Goal: Communication & Community: Answer question/provide support

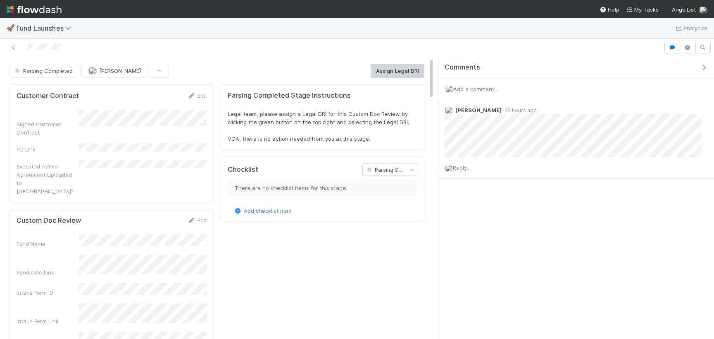
click at [462, 86] on span "Add a comment..." at bounding box center [476, 89] width 45 height 7
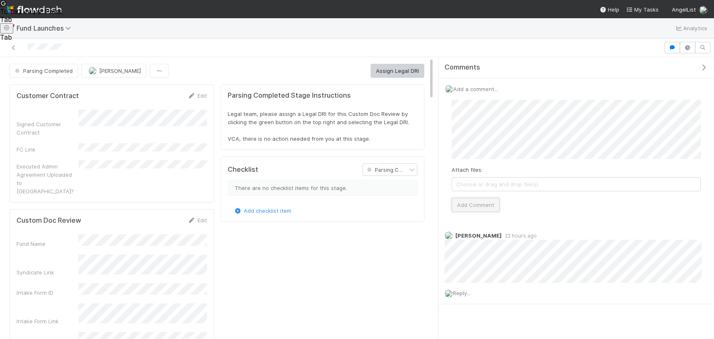
click at [487, 208] on button "Add Comment" at bounding box center [476, 205] width 48 height 14
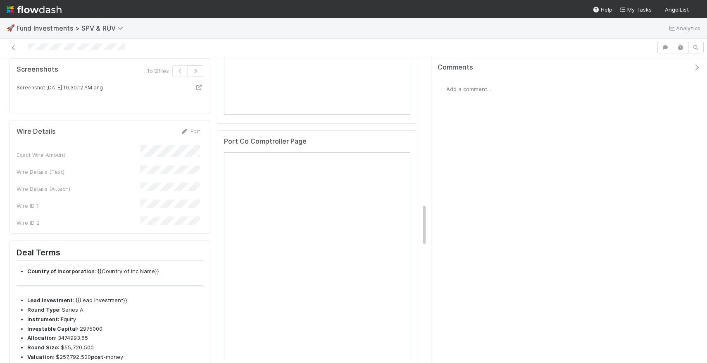
scroll to position [1064, 0]
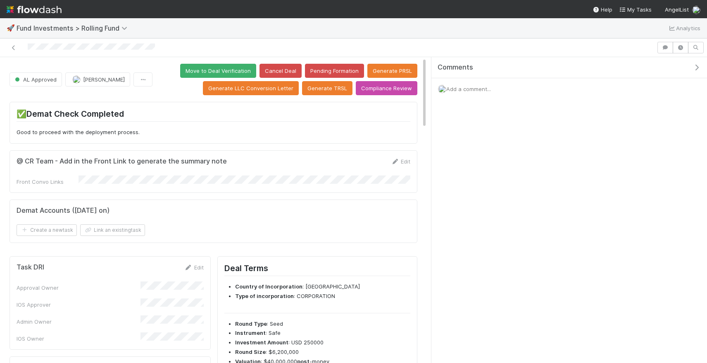
click at [399, 155] on div "@ CR Team - Add in the Front Link to generate the summary note Edit Front Convo…" at bounding box center [214, 171] width 408 height 43
click at [399, 160] on link "Edit" at bounding box center [400, 161] width 19 height 7
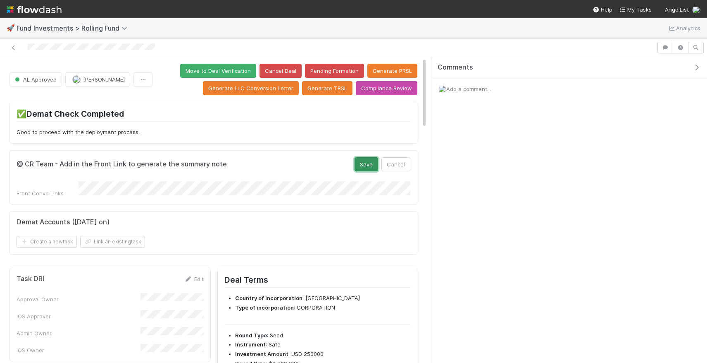
click at [359, 167] on button "Save" at bounding box center [367, 164] width 24 height 14
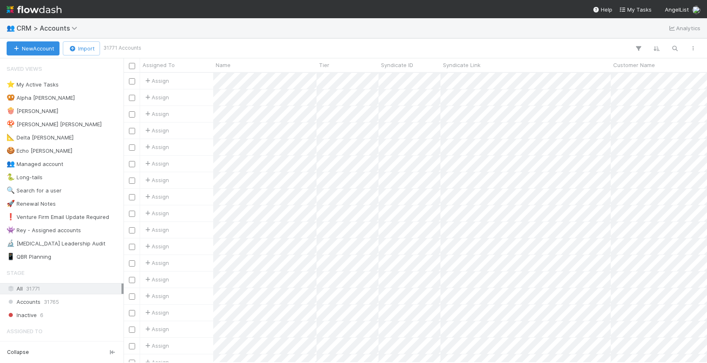
scroll to position [289, 584]
click at [681, 48] on button "button" at bounding box center [675, 48] width 15 height 11
type input "marik@tabularasa.ventures"
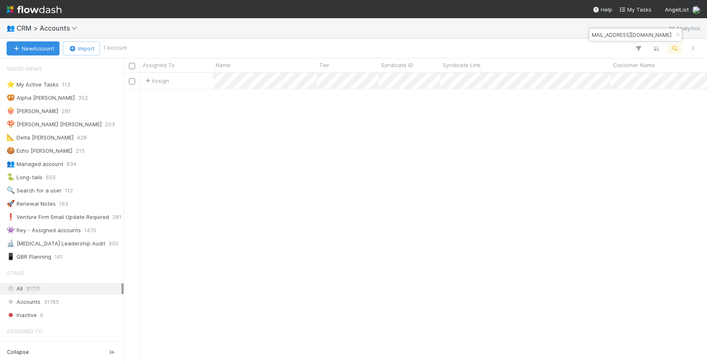
scroll to position [289, 584]
